Goal: Transaction & Acquisition: Purchase product/service

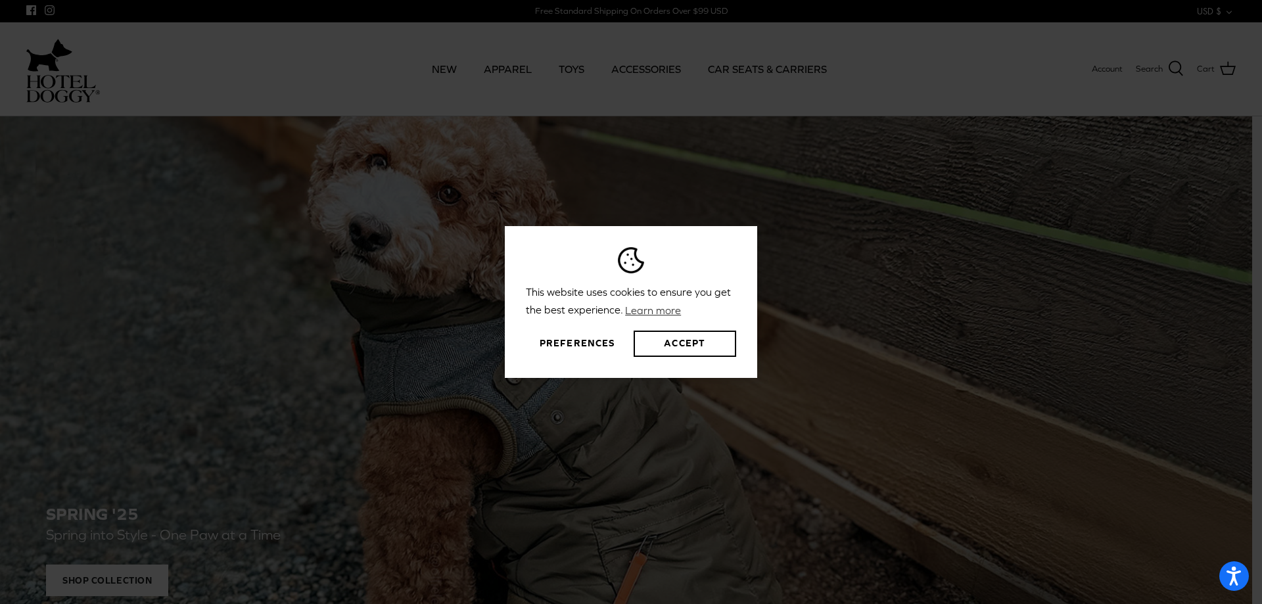
click at [587, 344] on button "Preferences" at bounding box center [577, 344] width 103 height 26
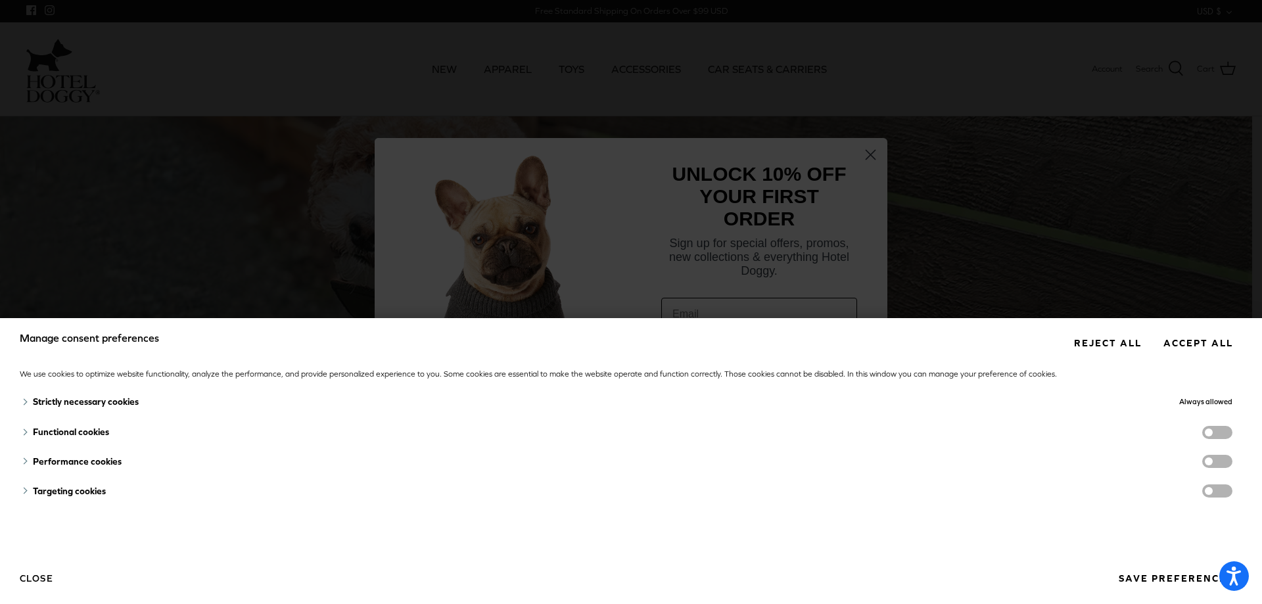
click at [1099, 350] on button "Reject all" at bounding box center [1107, 343] width 87 height 24
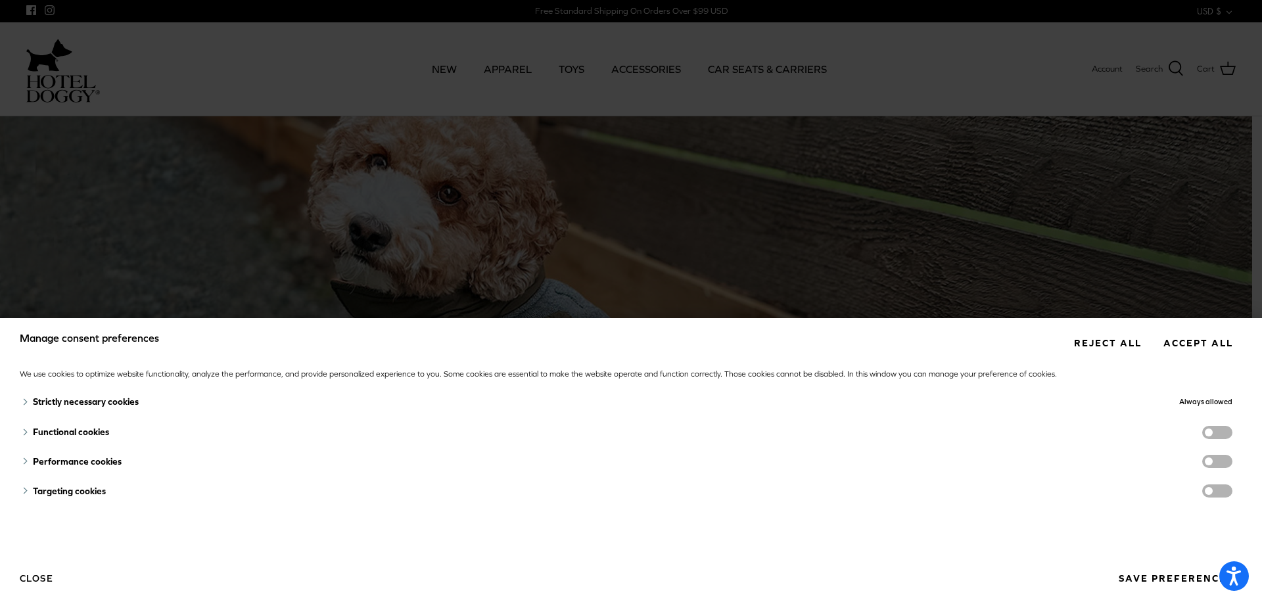
click at [1115, 344] on button "Reject all" at bounding box center [1107, 343] width 87 height 24
click at [37, 585] on button "Close" at bounding box center [37, 578] width 34 height 22
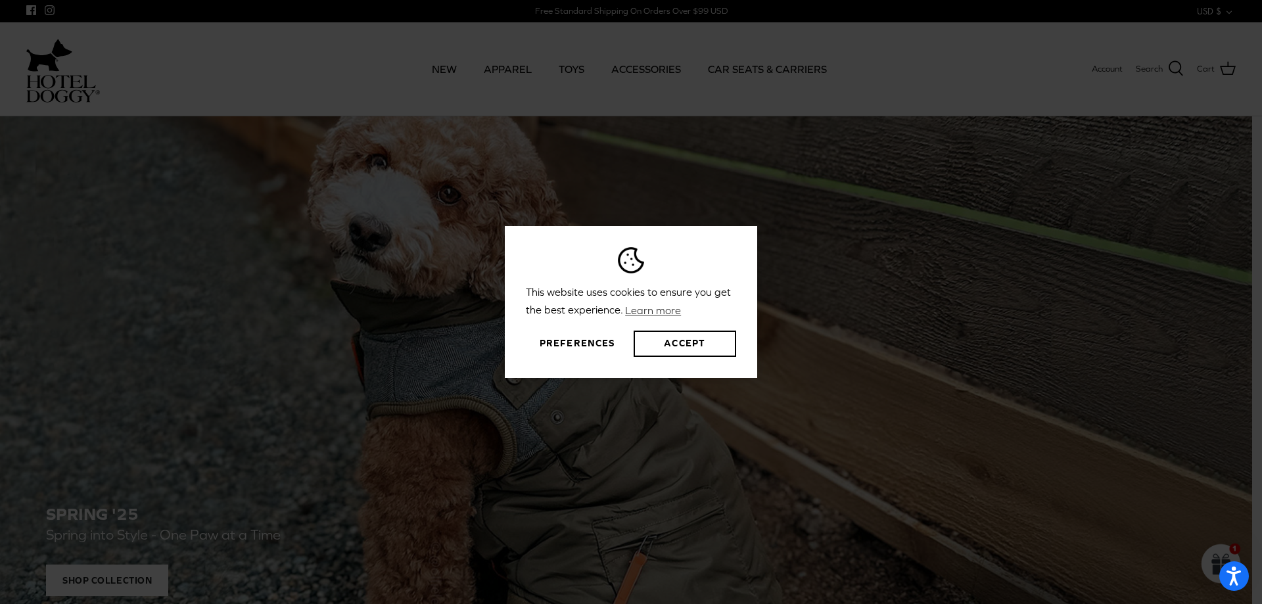
click at [859, 267] on div "This website uses cookies to ensure you get the best experience. Learn more Pre…" at bounding box center [631, 302] width 1262 height 604
click at [576, 349] on button "Preferences" at bounding box center [577, 344] width 103 height 26
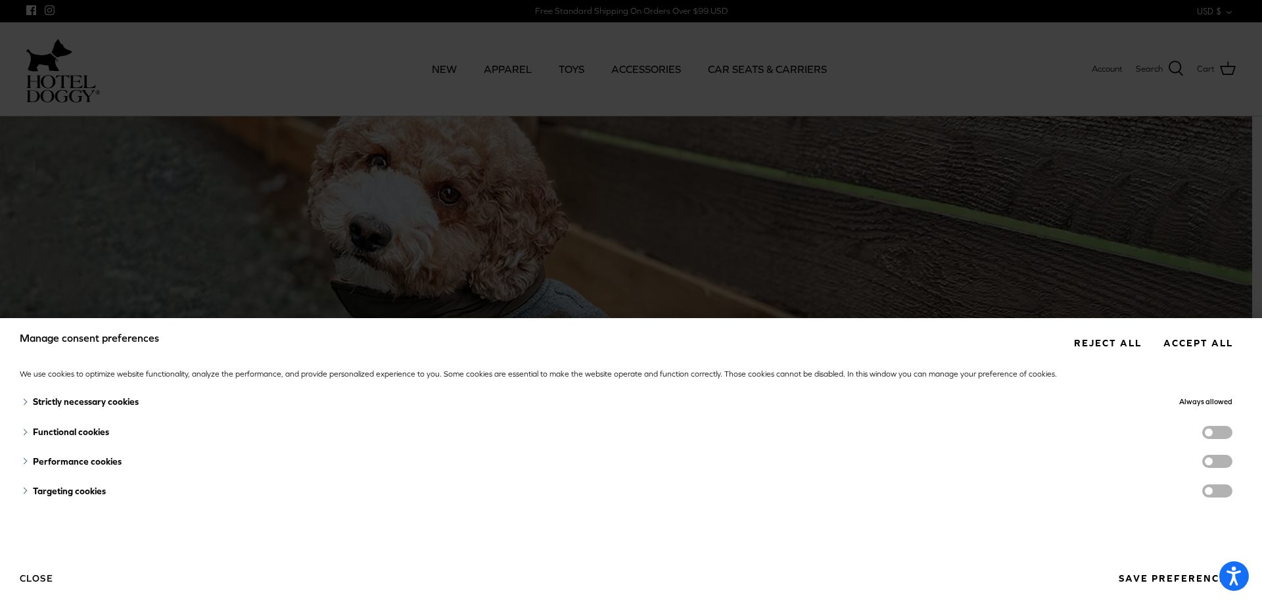
click at [1093, 344] on button "Reject all" at bounding box center [1107, 343] width 87 height 24
click at [1204, 437] on span "functionality cookies" at bounding box center [1217, 432] width 30 height 13
click at [1230, 434] on input "functionality cookies" at bounding box center [1230, 434] width 0 height 0
click at [1105, 346] on button "Reject all" at bounding box center [1107, 343] width 87 height 24
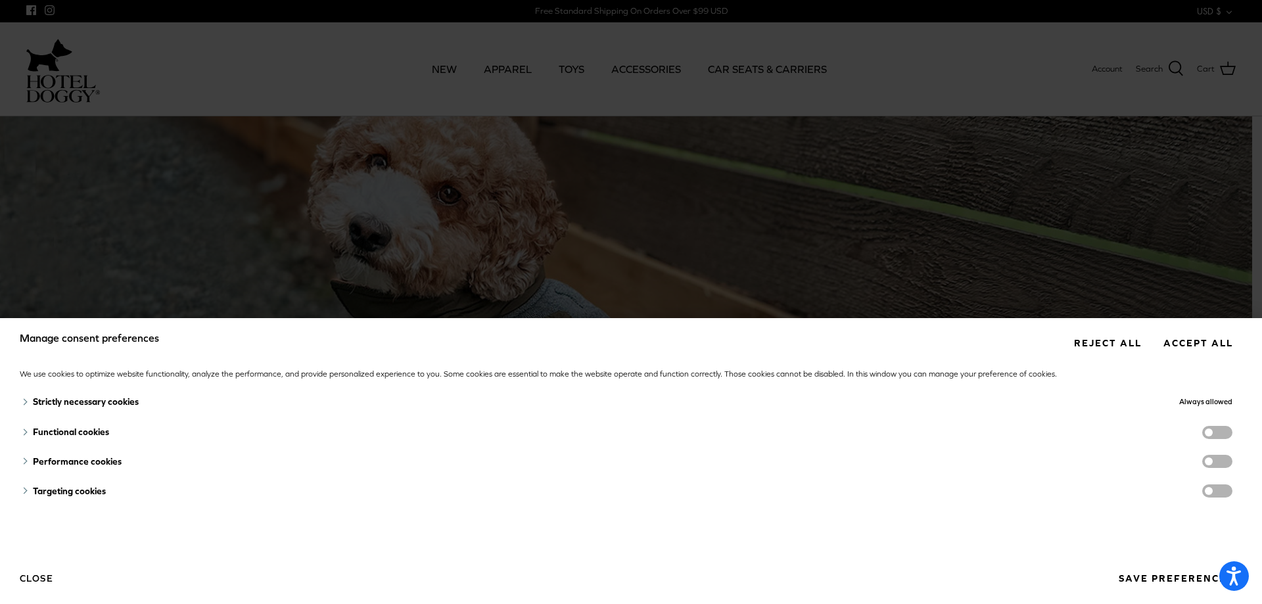
click at [1147, 576] on button "Save preferences" at bounding box center [1175, 579] width 133 height 24
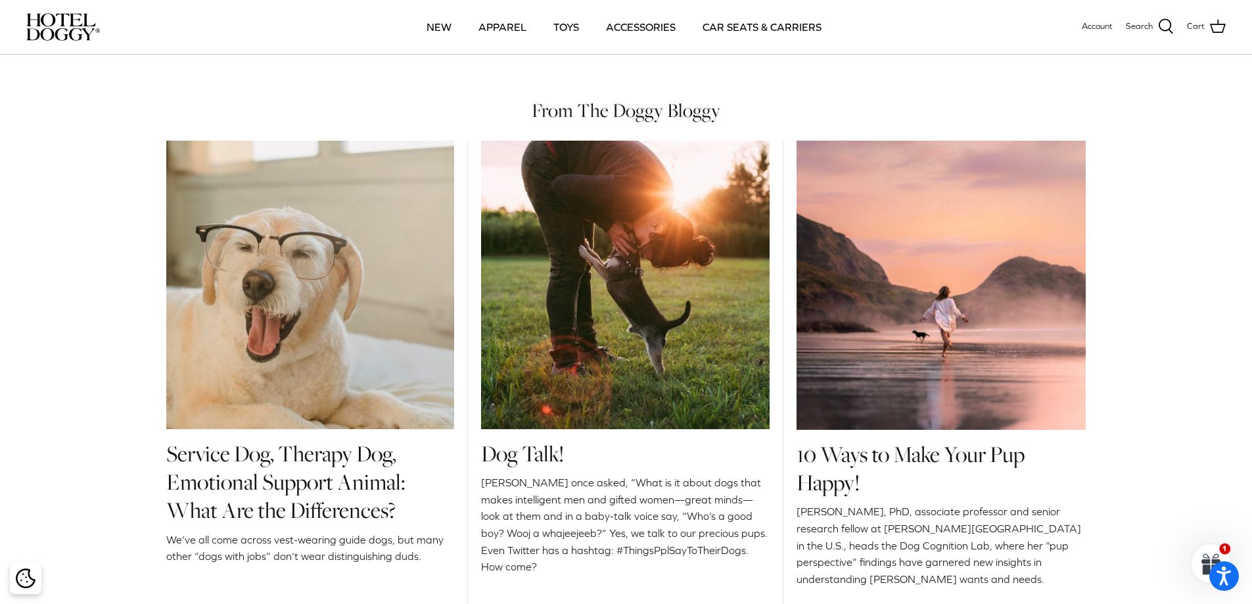
scroll to position [1312, 0]
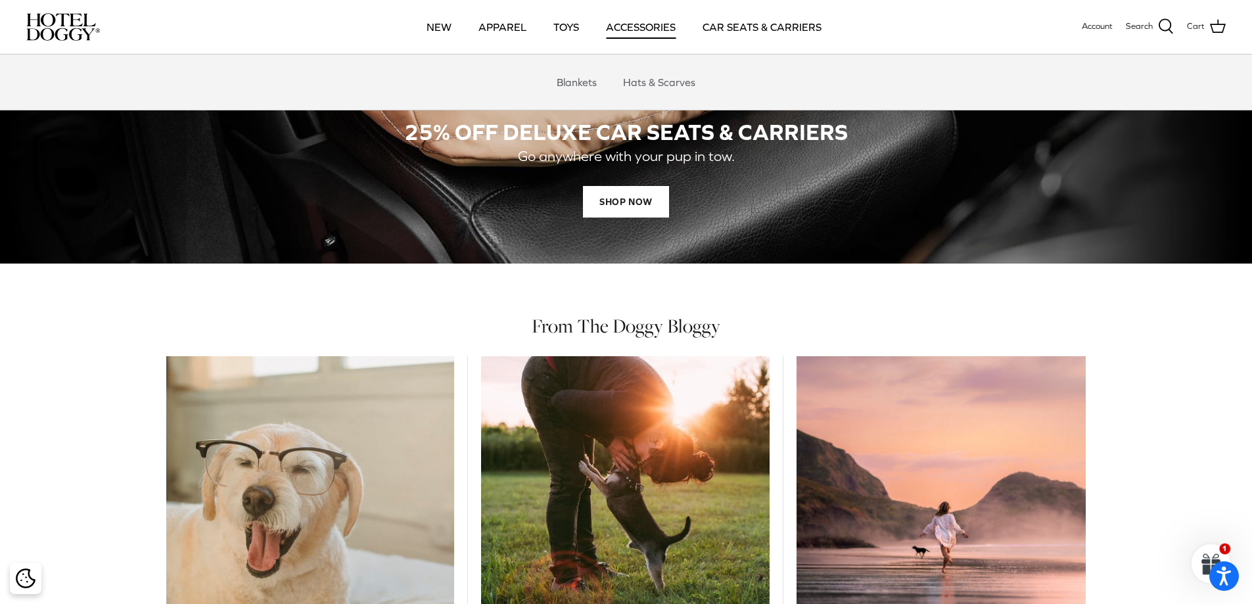
click at [636, 28] on link "ACCESSORIES" at bounding box center [640, 27] width 93 height 45
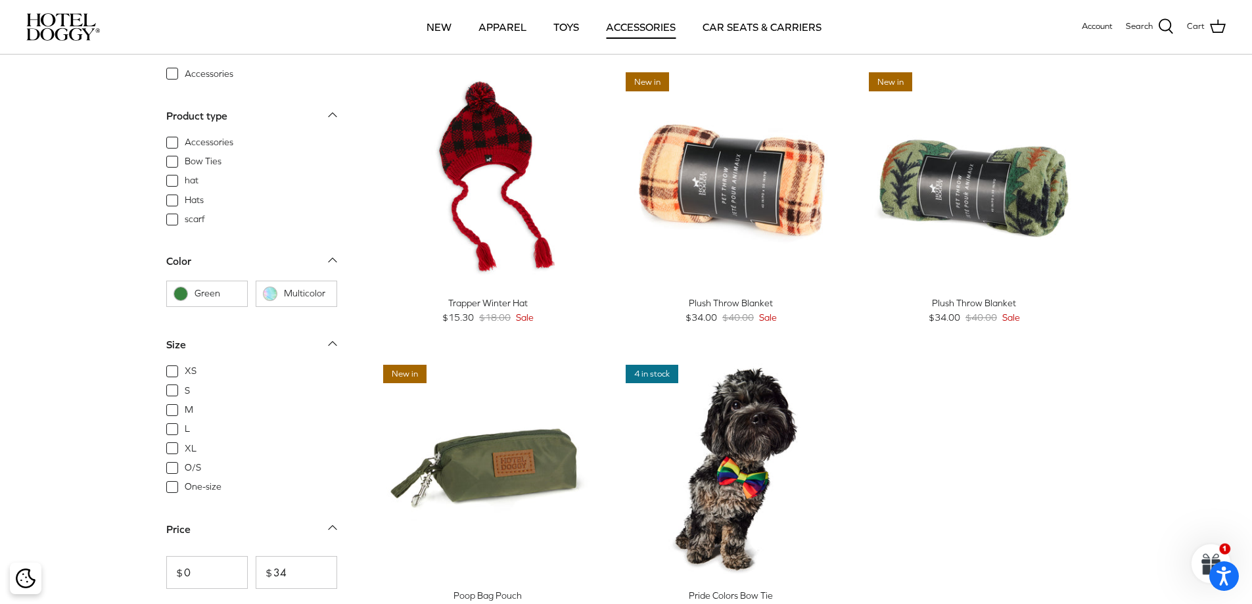
scroll to position [460, 0]
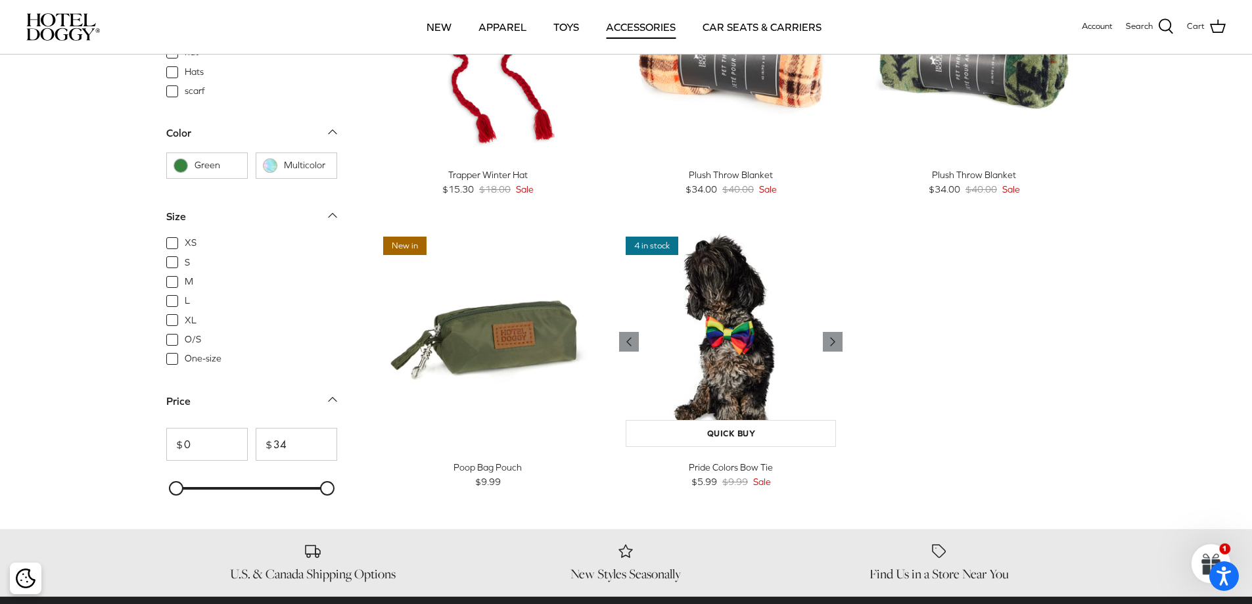
click at [743, 335] on img "Pride Colors Bow Tie" at bounding box center [730, 341] width 223 height 223
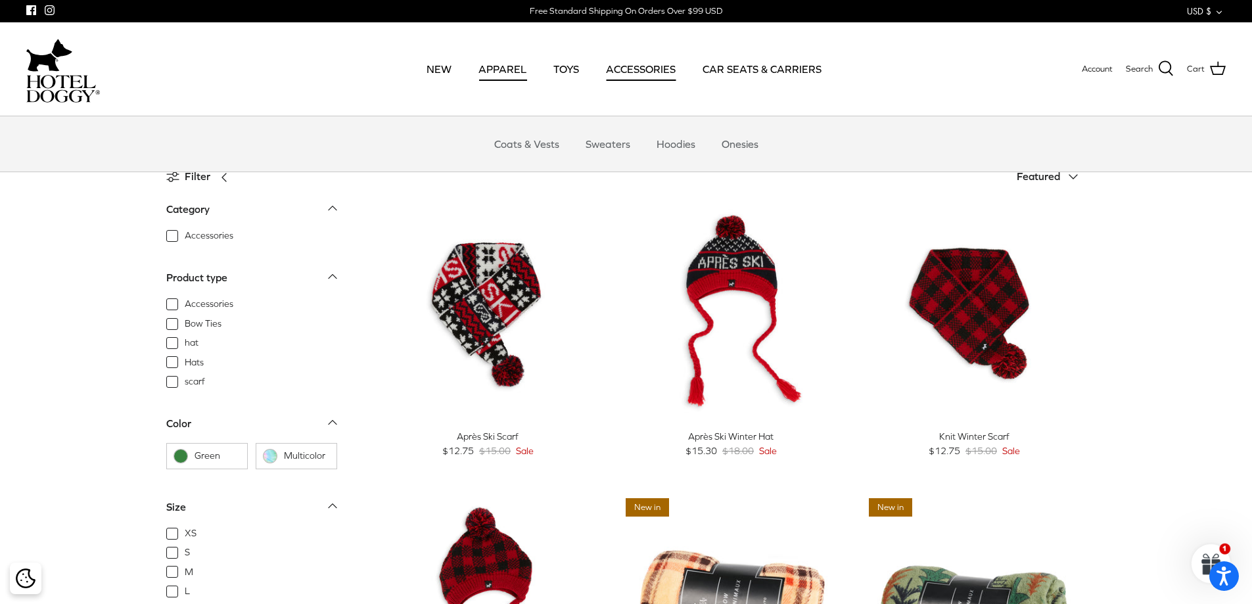
click at [524, 64] on link "APPAREL" at bounding box center [503, 69] width 72 height 45
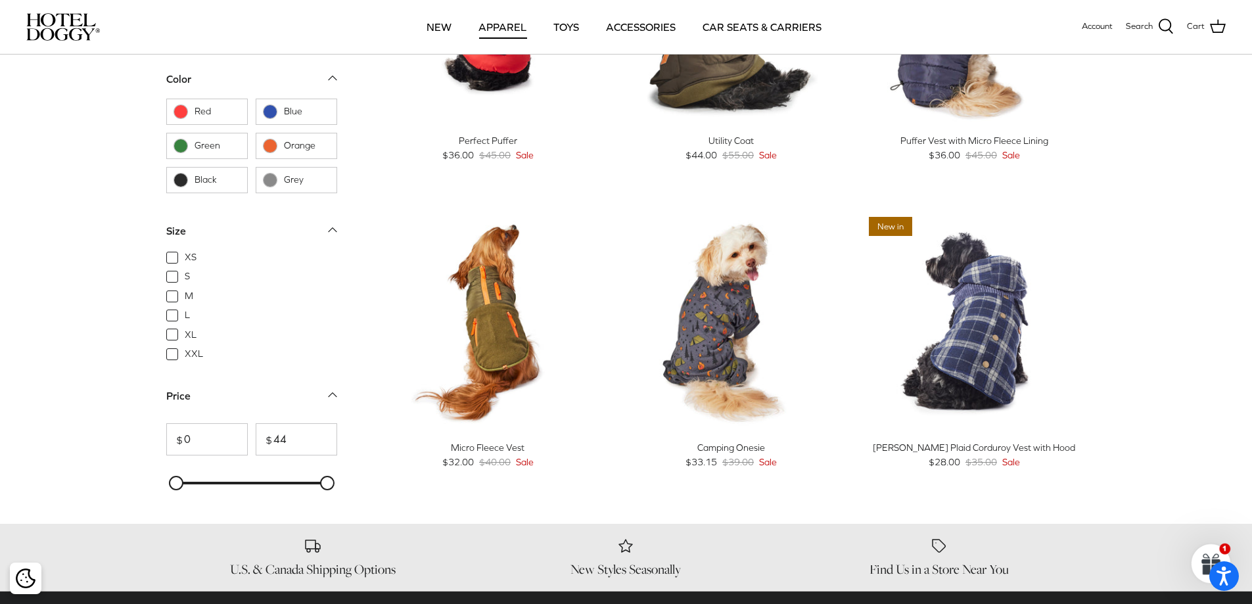
scroll to position [1380, 0]
